Goal: Transaction & Acquisition: Purchase product/service

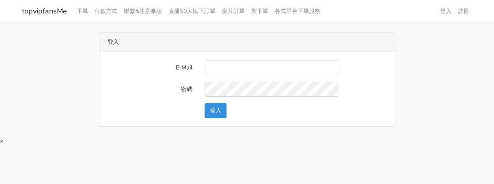
click at [250, 66] on input "E-Mail" at bounding box center [270, 67] width 133 height 15
type input "[EMAIL_ADDRESS][DOMAIN_NAME]"
click at [203, 109] on div "登入" at bounding box center [295, 110] width 194 height 15
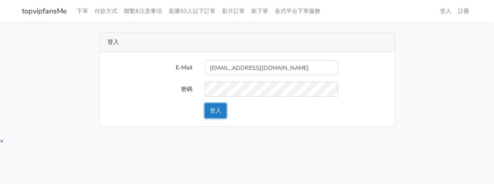
click at [221, 106] on button "登入" at bounding box center [215, 110] width 22 height 15
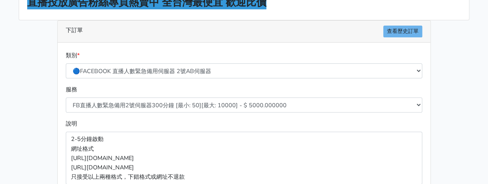
scroll to position [81, 0]
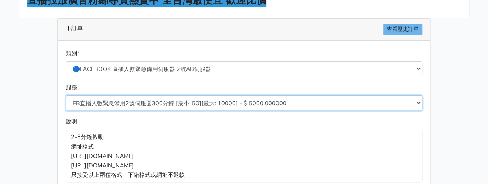
click at [185, 99] on select "FB直播人數緊急備用2號伺服器300分鐘 [最小: 50][最大: 10000] - $ 5000.000000 FB直播人數緊急備用2號伺服器60分鐘 [最…" at bounding box center [244, 102] width 356 height 15
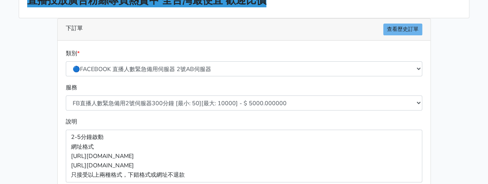
drag, startPoint x: 342, startPoint y: 25, endPoint x: 284, endPoint y: 2, distance: 63.3
click at [342, 25] on div "下訂單 查看歷史訂單" at bounding box center [244, 30] width 372 height 22
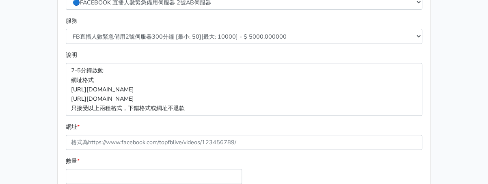
scroll to position [162, 0]
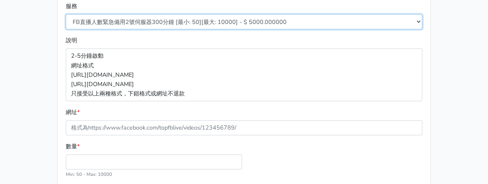
click at [178, 21] on select "FB直播人數緊急備用2號伺服器300分鐘 [最小: 50][最大: 10000] - $ 5000.000000 FB直播人數緊急備用2號伺服器60分鐘 [最…" at bounding box center [244, 21] width 356 height 15
click at [66, 14] on select "FB直播人數緊急備用2號伺服器300分鐘 [最小: 50][最大: 10000] - $ 5000.000000 FB直播人數緊急備用2號伺服器60分鐘 [最…" at bounding box center [244, 21] width 356 height 15
click at [197, 22] on select "FB直播人數緊急備用2號伺服器300分鐘 [最小: 50][最大: 10000] - $ 5000.000000 FB直播人數緊急備用2號伺服器60分鐘 [最…" at bounding box center [244, 21] width 356 height 15
select select "577"
click at [66, 14] on select "FB直播人數緊急備用2號伺服器300分鐘 [最小: 50][最大: 10000] - $ 5000.000000 FB直播人數緊急備用2號伺服器60分鐘 [最…" at bounding box center [244, 21] width 356 height 15
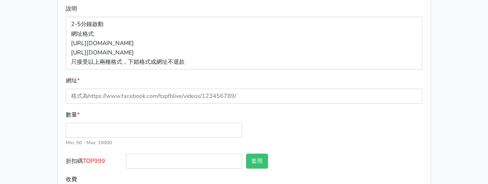
scroll to position [228, 0]
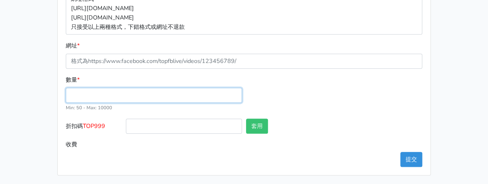
click at [101, 97] on input "數量 *" at bounding box center [154, 95] width 176 height 15
type input "50"
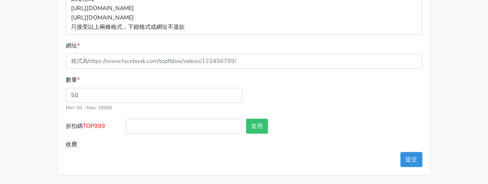
type input "150.000"
click at [103, 124] on span "TOP999" at bounding box center [94, 126] width 22 height 8
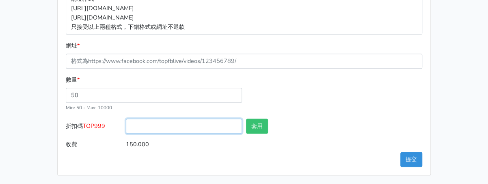
click at [126, 124] on input "折扣碼 TOP999" at bounding box center [184, 125] width 116 height 15
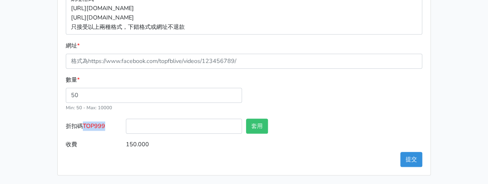
click at [103, 124] on span "TOP999" at bounding box center [94, 126] width 22 height 8
click at [126, 124] on input "折扣碼 TOP999" at bounding box center [184, 125] width 116 height 15
copy span "TOP999"
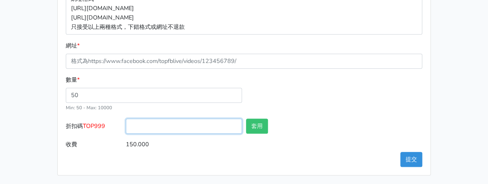
click at [165, 124] on input "折扣碼 TOP999" at bounding box center [184, 125] width 116 height 15
paste input "TOP999"
type input "TOP999"
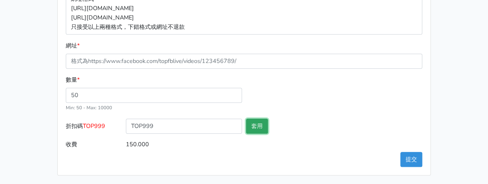
click at [250, 126] on button "套用" at bounding box center [257, 125] width 22 height 15
type input "套用失敗"
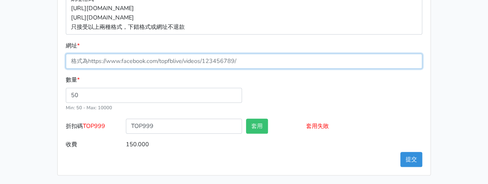
click at [165, 64] on input "網址 *" at bounding box center [244, 61] width 356 height 15
paste input "[URL][DOMAIN_NAME]"
type input "[URL][DOMAIN_NAME]"
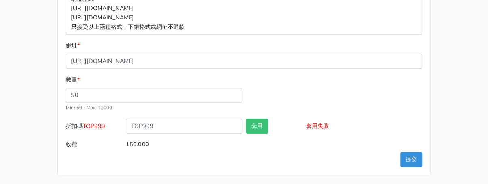
drag, startPoint x: 352, startPoint y: 113, endPoint x: 353, endPoint y: 120, distance: 7.3
click at [352, 113] on div "數量 * 50 Min: 50 - Max: 10000" at bounding box center [244, 96] width 360 height 43
click at [405, 158] on button "提交" at bounding box center [411, 159] width 22 height 15
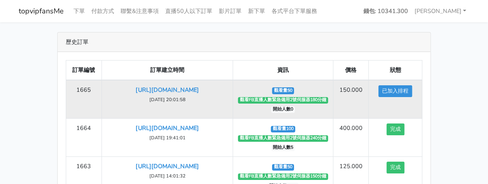
click at [329, 95] on td "觀看量50 觀看FB直播人數緊急備用2號伺服器180分鐘 開始人數0" at bounding box center [283, 99] width 100 height 39
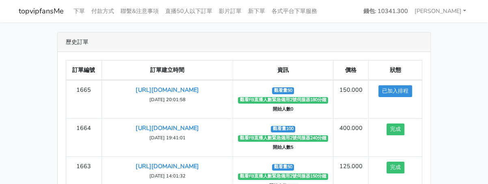
drag, startPoint x: 151, startPoint y: 36, endPoint x: 149, endPoint y: 40, distance: 4.2
click at [151, 36] on div "歷史訂單" at bounding box center [244, 41] width 372 height 19
